Goal: Transaction & Acquisition: Obtain resource

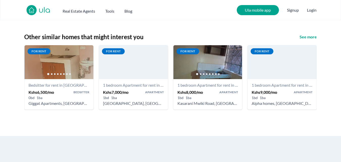
scroll to position [582, 0]
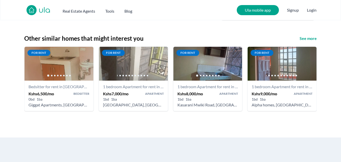
drag, startPoint x: 343, startPoint y: 12, endPoint x: 342, endPoint y: 115, distance: 103.6
click at [306, 38] on h3 "See more" at bounding box center [308, 38] width 17 height 6
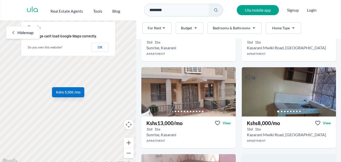
scroll to position [953, 0]
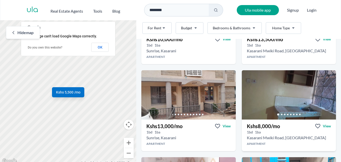
click at [255, 126] on h3 "Kshs 8,000 /mo" at bounding box center [263, 126] width 33 height 7
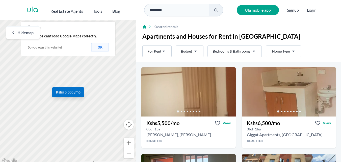
click at [101, 47] on button "OK" at bounding box center [99, 47] width 17 height 9
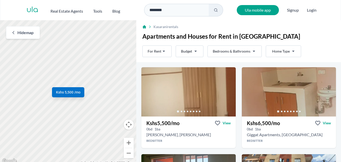
click at [19, 32] on span "Hide map" at bounding box center [25, 33] width 16 height 6
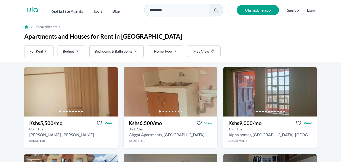
click at [337, 19] on nav "ula Real Estate Agents Tools Blog ******** Ula mobile app Signup Login" at bounding box center [170, 10] width 341 height 20
click at [201, 9] on input "********" at bounding box center [176, 10] width 65 height 13
type input "*"
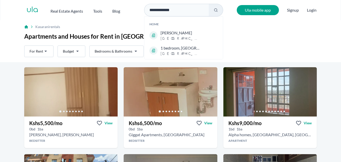
type input "**********"
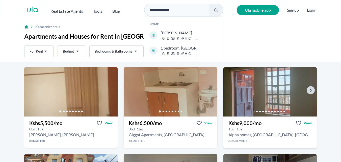
click at [274, 95] on img at bounding box center [270, 92] width 98 height 52
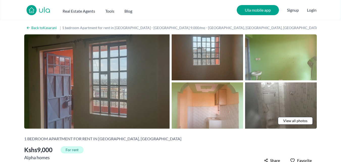
click at [106, 75] on img at bounding box center [97, 81] width 146 height 94
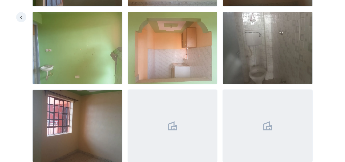
scroll to position [93, 0]
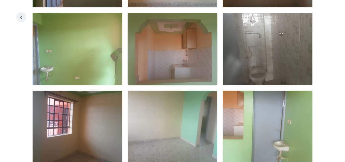
click at [165, 63] on img at bounding box center [173, 49] width 90 height 72
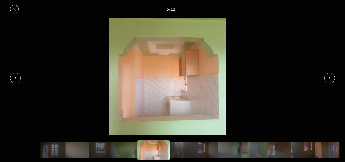
click at [330, 77] on icon at bounding box center [330, 78] width 4 height 4
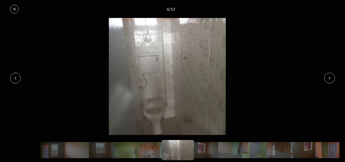
click at [330, 77] on icon at bounding box center [330, 78] width 4 height 4
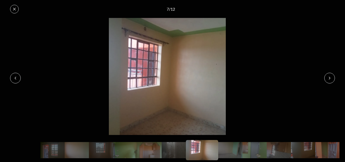
click at [330, 77] on icon at bounding box center [330, 78] width 4 height 4
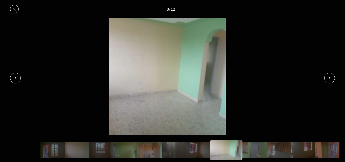
click at [330, 77] on icon at bounding box center [330, 78] width 4 height 4
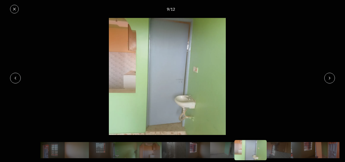
click at [330, 77] on icon at bounding box center [330, 78] width 4 height 4
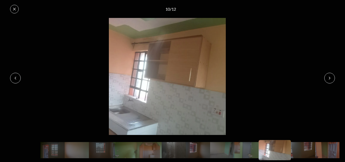
click at [330, 77] on icon at bounding box center [330, 78] width 4 height 4
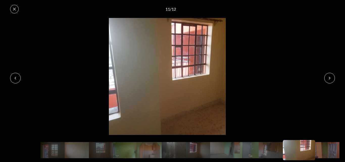
click at [330, 77] on icon at bounding box center [330, 78] width 4 height 4
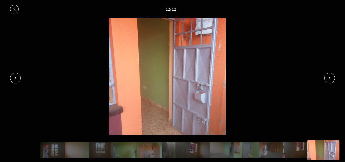
click at [330, 77] on icon at bounding box center [330, 78] width 4 height 4
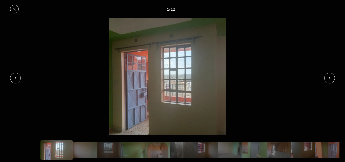
click at [330, 77] on icon at bounding box center [330, 78] width 4 height 4
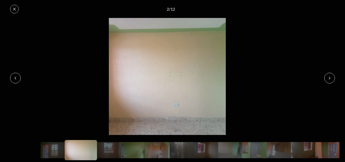
click at [330, 77] on icon at bounding box center [330, 78] width 4 height 4
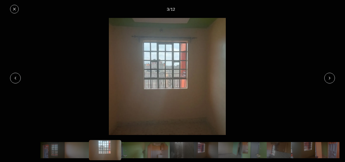
click at [330, 77] on icon at bounding box center [330, 78] width 4 height 4
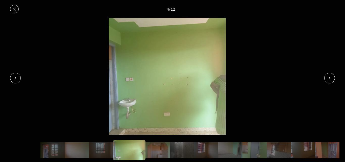
click at [330, 77] on icon at bounding box center [330, 78] width 4 height 4
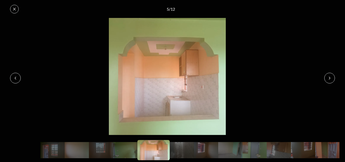
click at [330, 77] on icon at bounding box center [330, 78] width 4 height 4
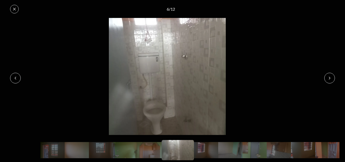
click at [330, 77] on icon at bounding box center [330, 78] width 4 height 4
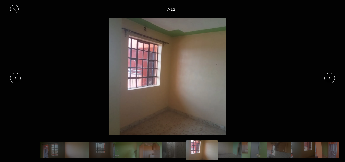
click at [15, 8] on icon at bounding box center [14, 9] width 4 height 4
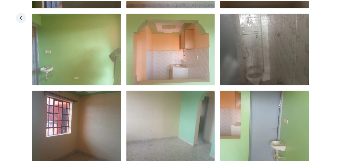
scroll to position [0, 0]
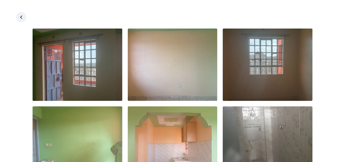
click at [20, 16] on icon at bounding box center [21, 17] width 5 height 5
